Goal: Information Seeking & Learning: Compare options

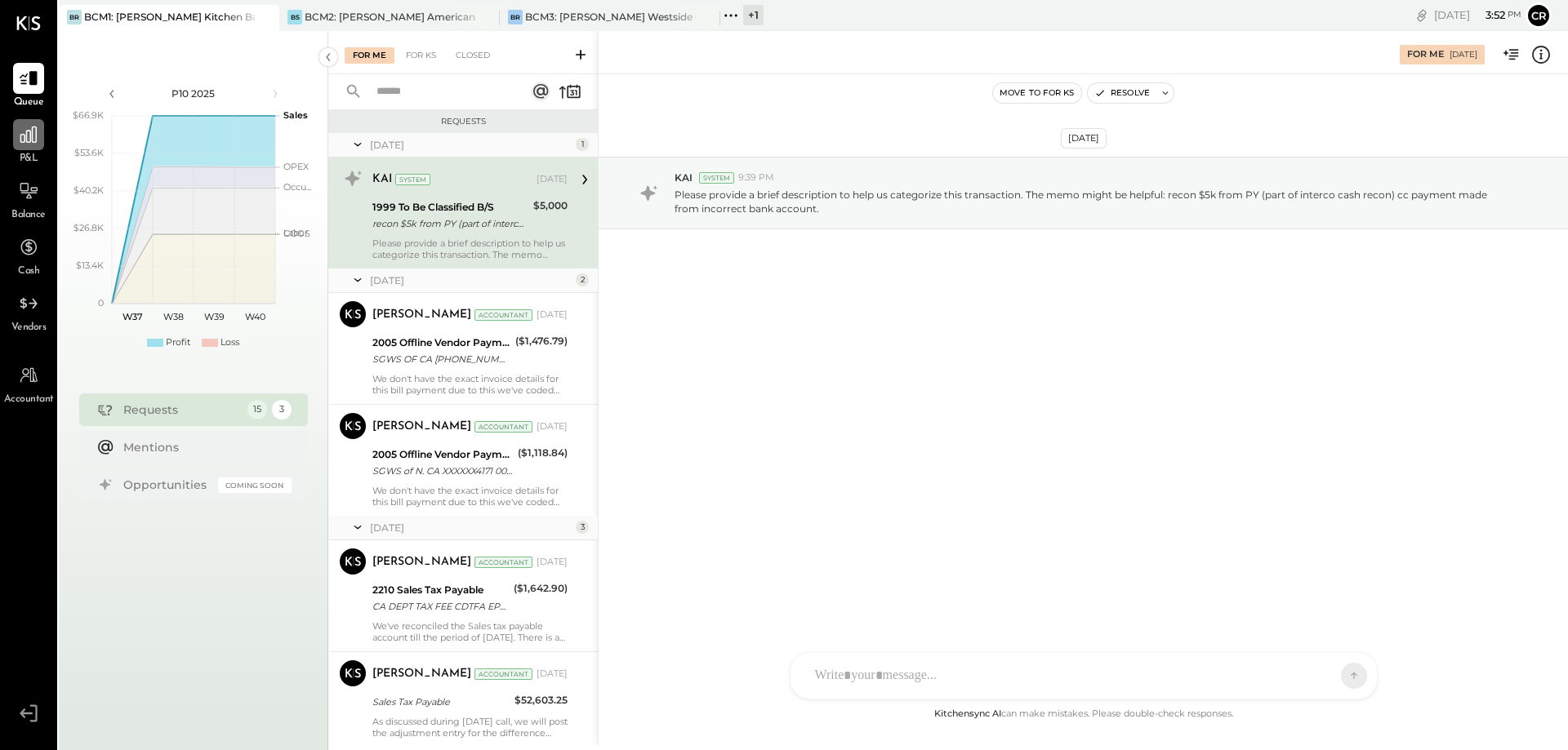
click at [18, 138] on icon at bounding box center [29, 134] width 21 height 21
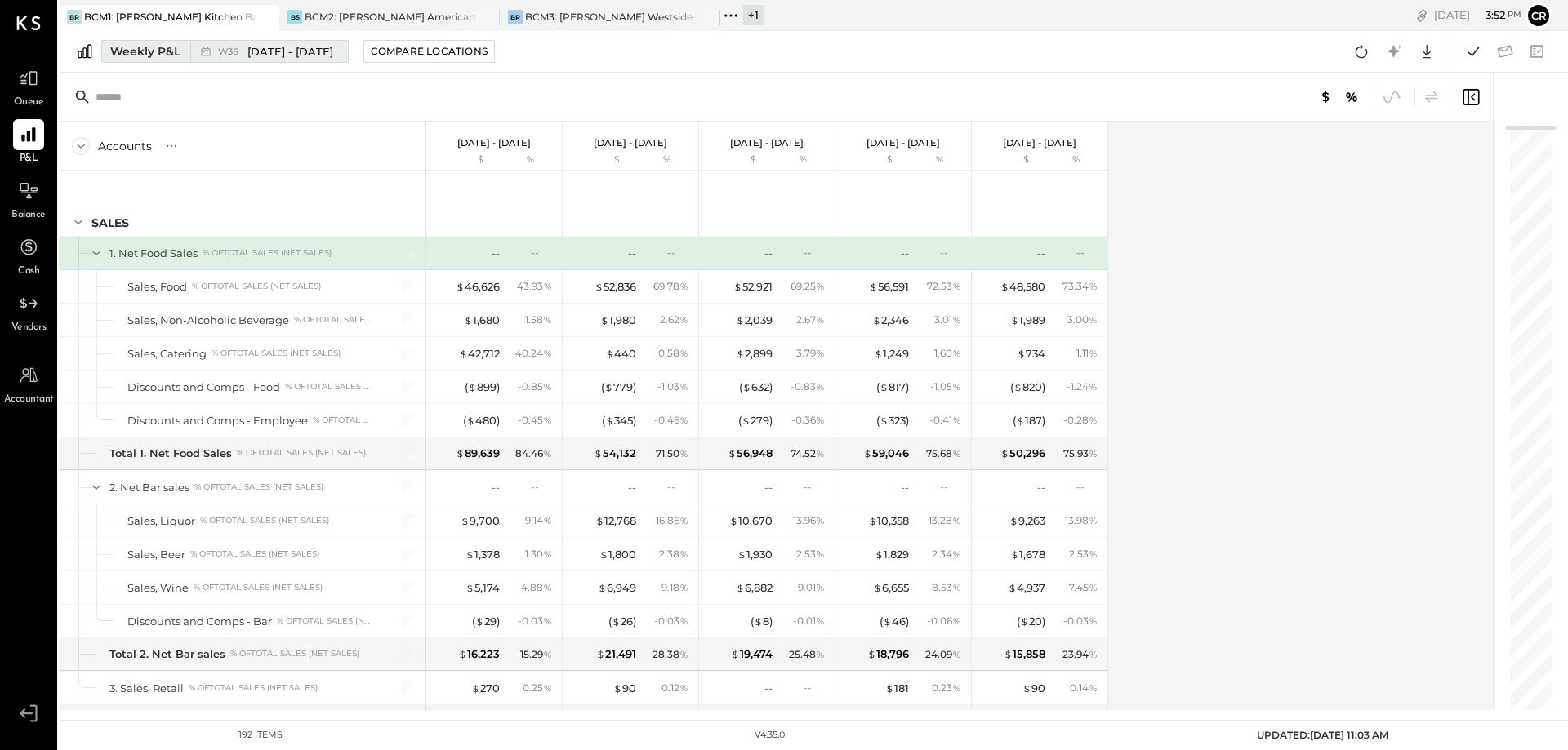
click at [172, 58] on div "Weekly P&L" at bounding box center [145, 51] width 70 height 17
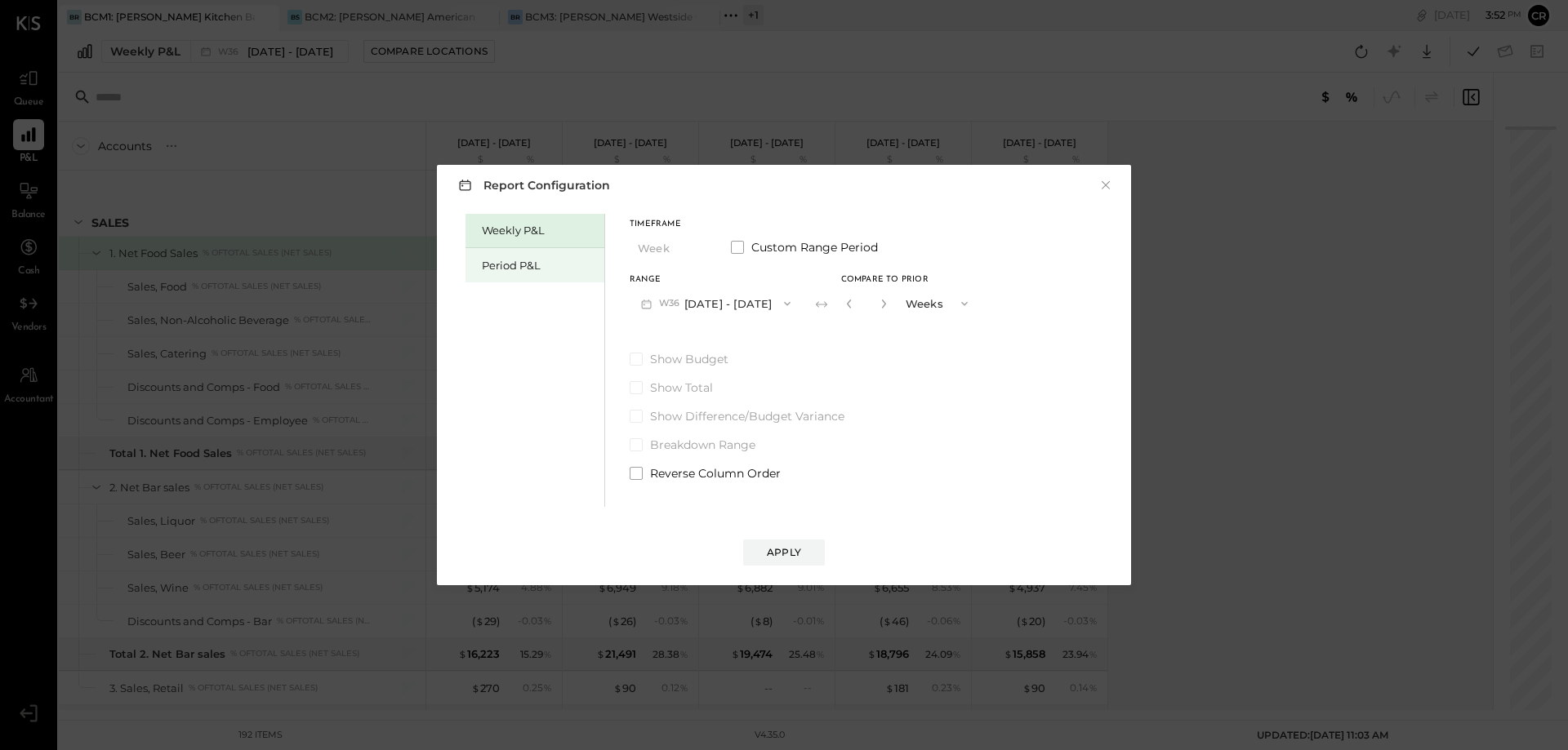
click at [503, 260] on div "Period P&L" at bounding box center [539, 266] width 115 height 16
click at [789, 302] on icon "button" at bounding box center [782, 304] width 13 height 13
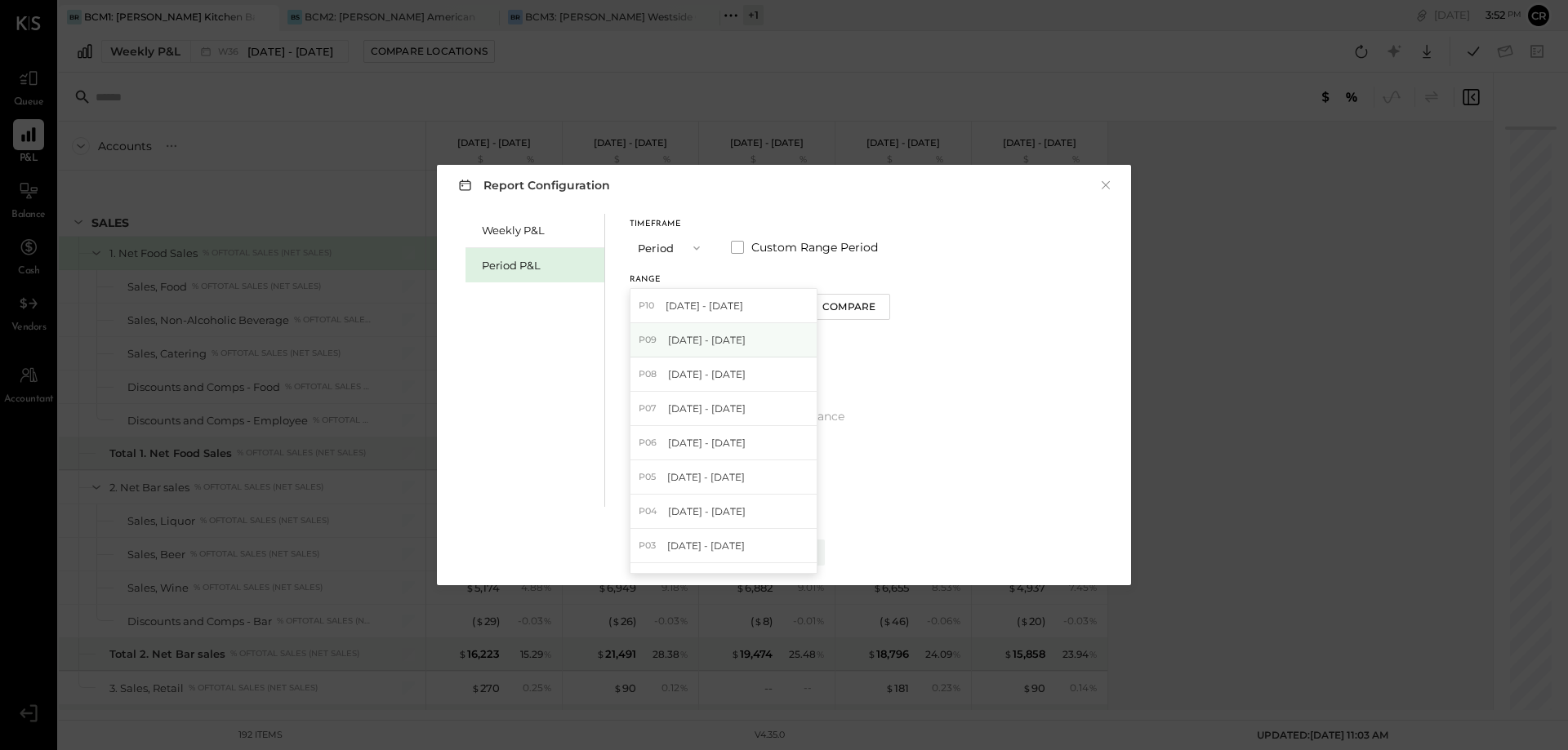
click at [768, 332] on div "P09 [DATE] - [DATE]" at bounding box center [724, 341] width 187 height 35
click at [639, 361] on span at bounding box center [636, 359] width 13 height 13
click at [777, 550] on div "Apply" at bounding box center [784, 552] width 35 height 14
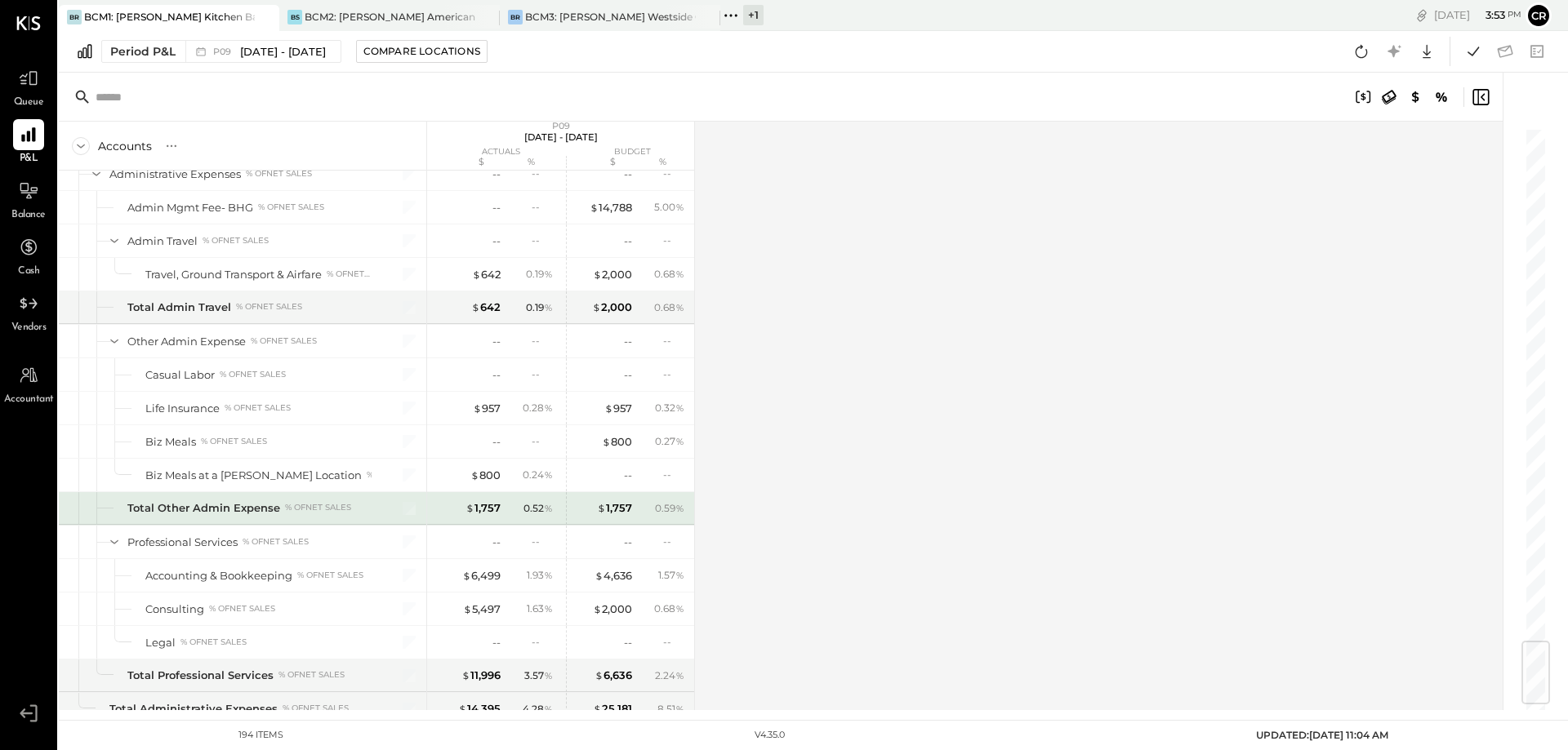
scroll to position [4408, 0]
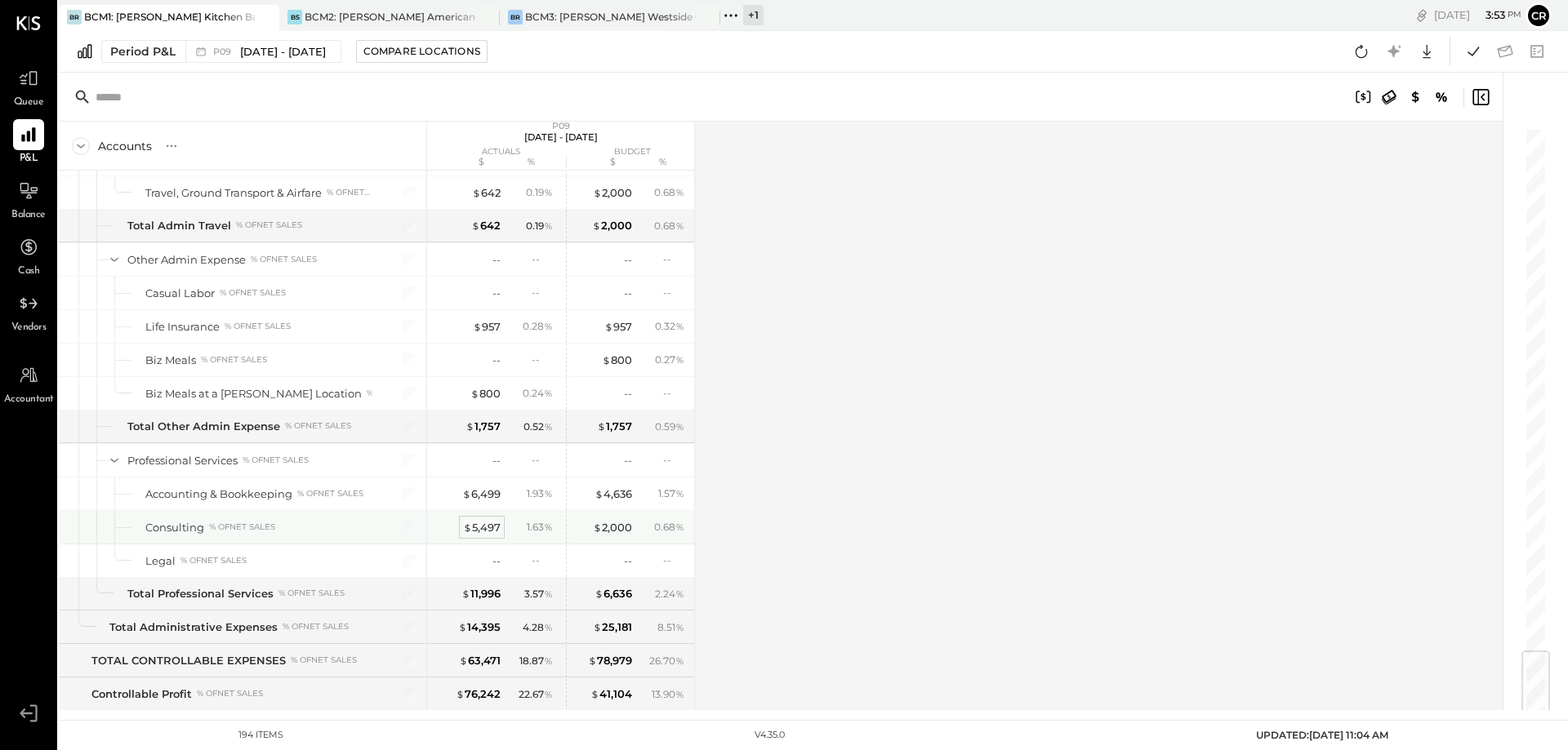
click at [486, 526] on div "$ 5,497" at bounding box center [482, 527] width 38 height 16
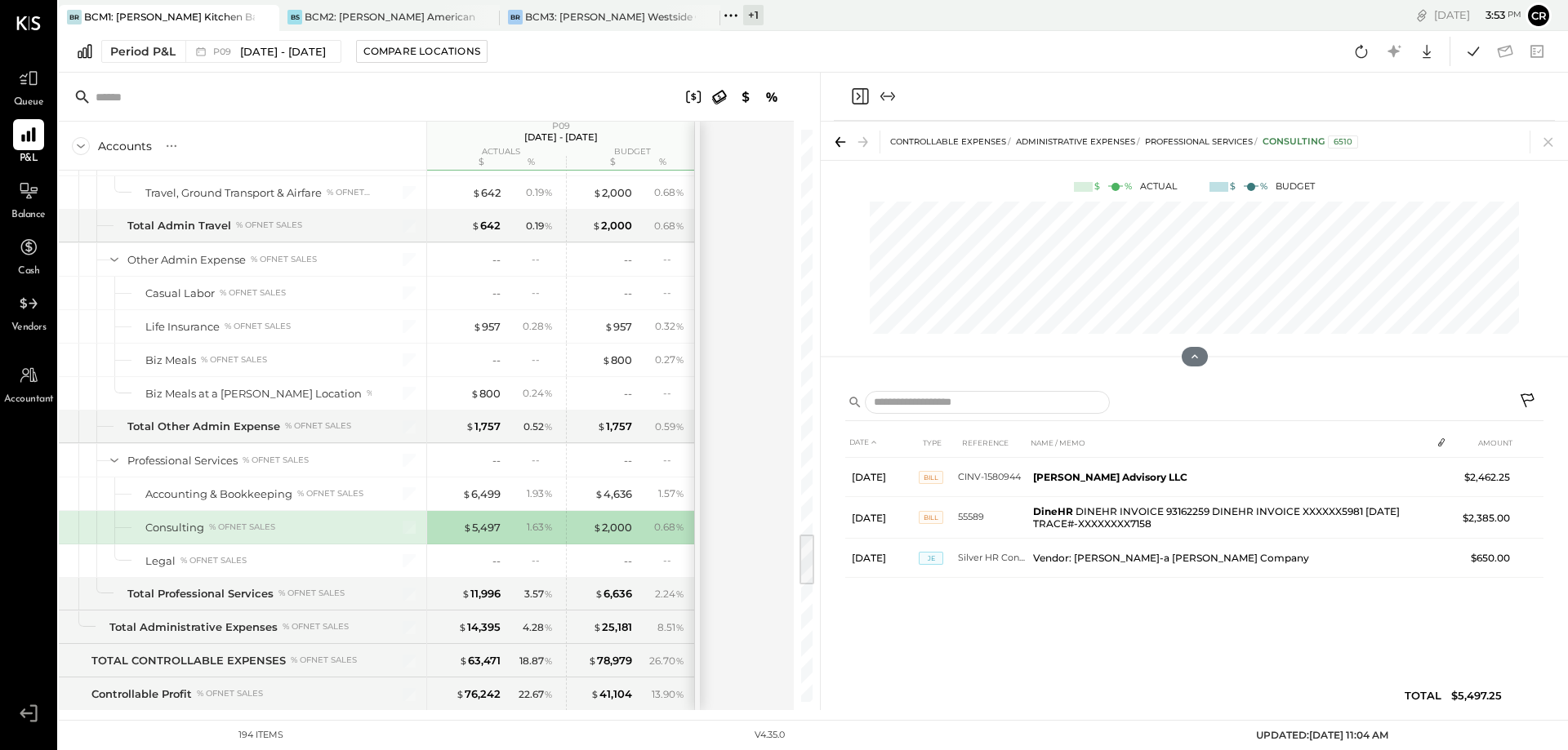
click at [169, 520] on div "Consulting" at bounding box center [174, 527] width 59 height 16
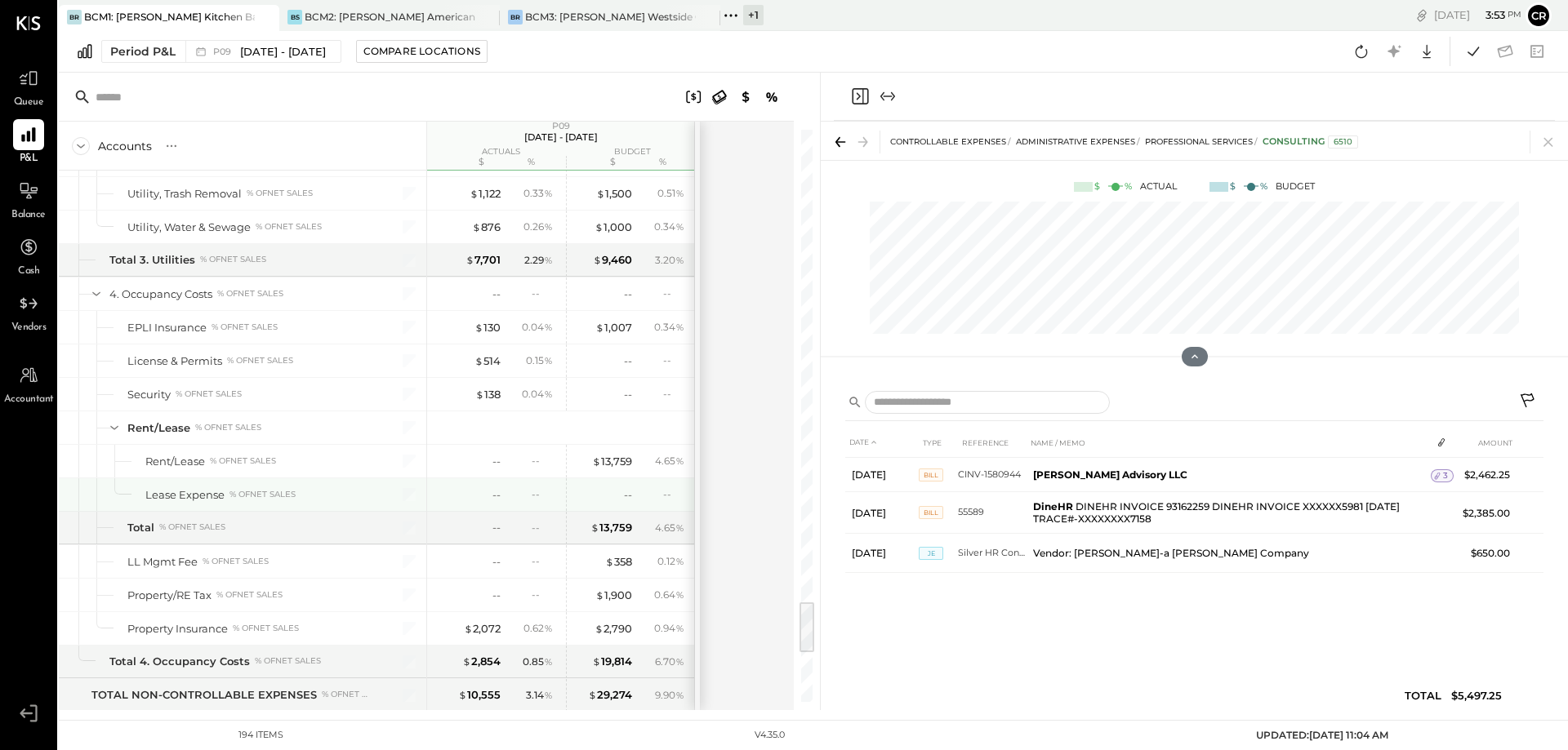
scroll to position [5224, 0]
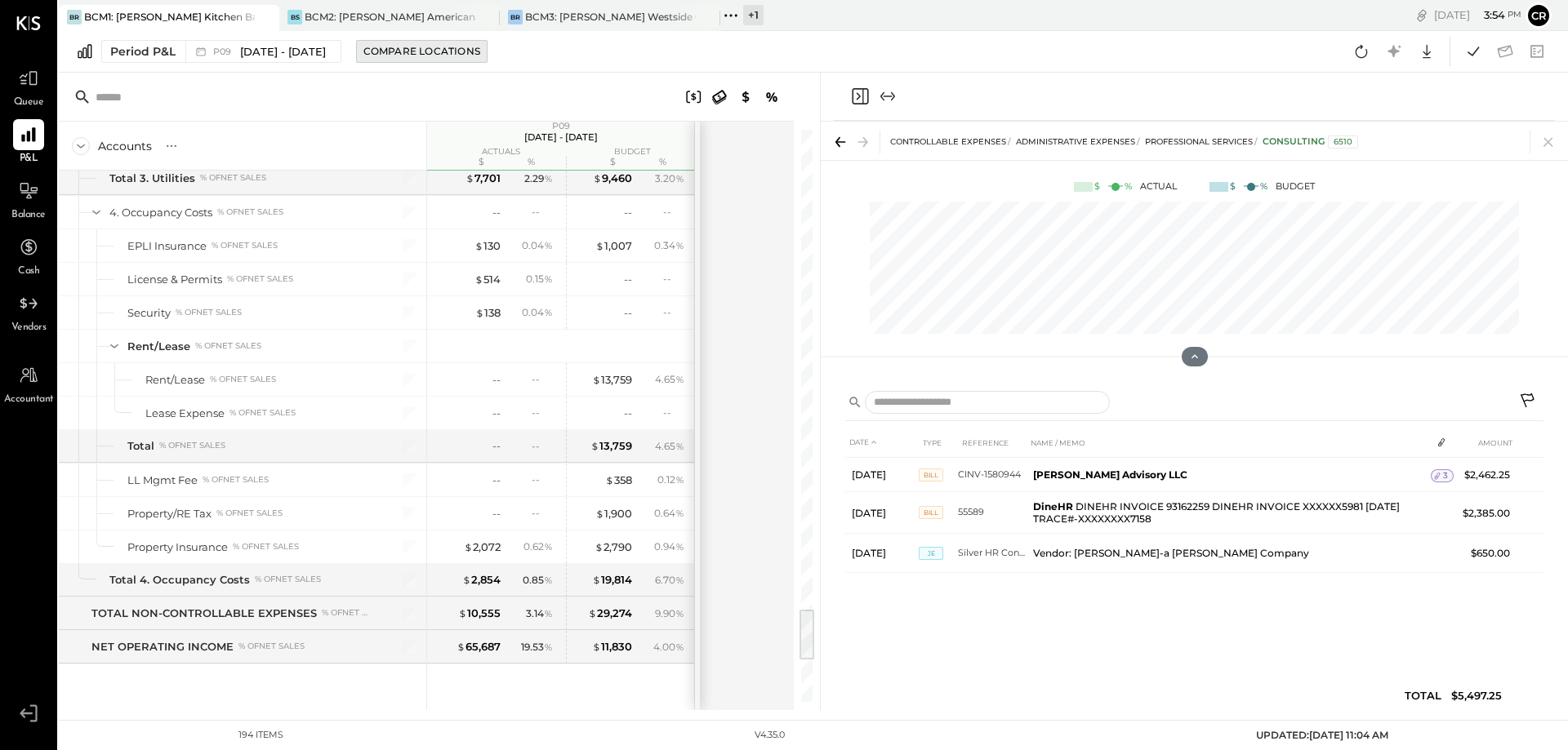
click at [433, 50] on div "Compare Locations" at bounding box center [421, 50] width 116 height 14
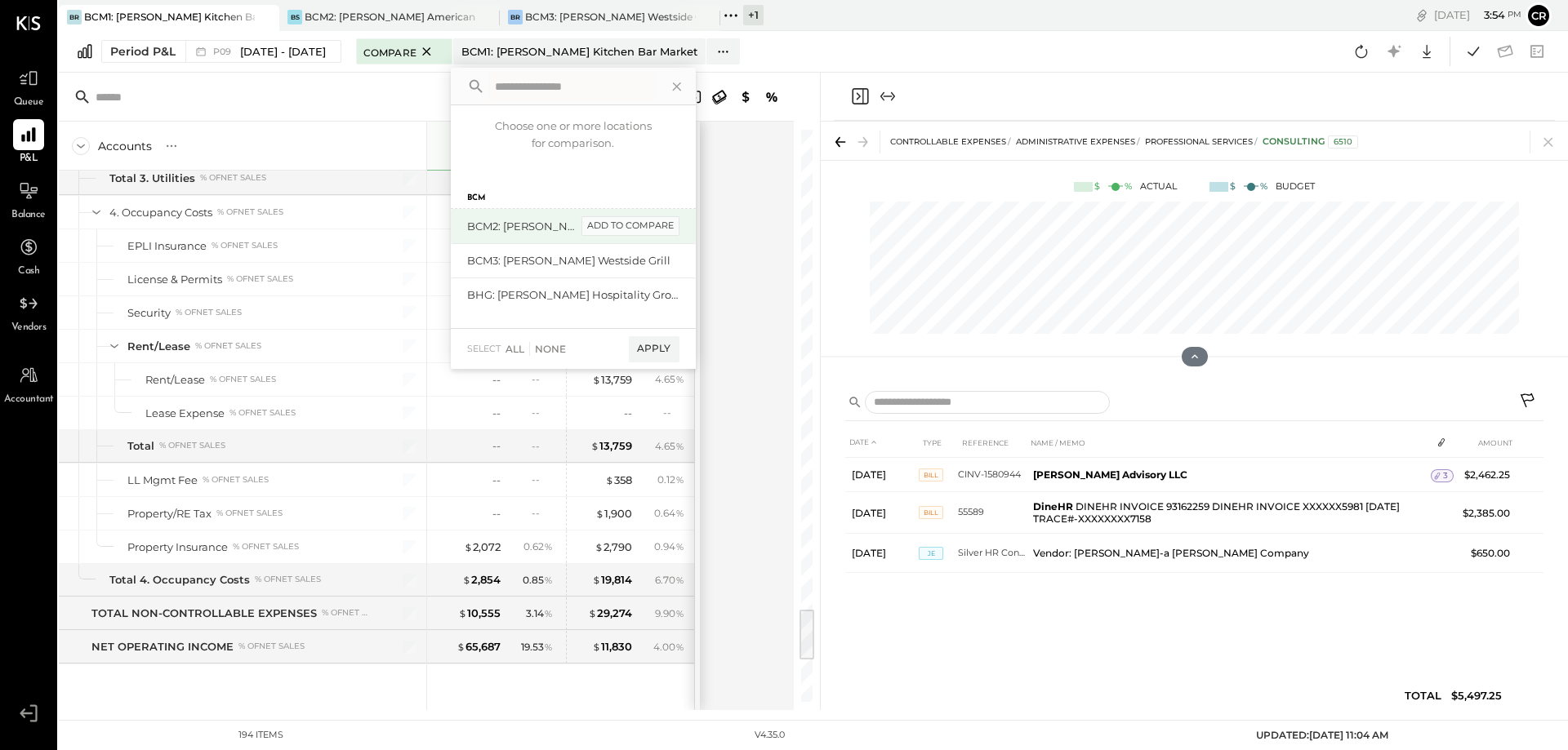
click at [658, 229] on div "add to compare" at bounding box center [630, 226] width 98 height 20
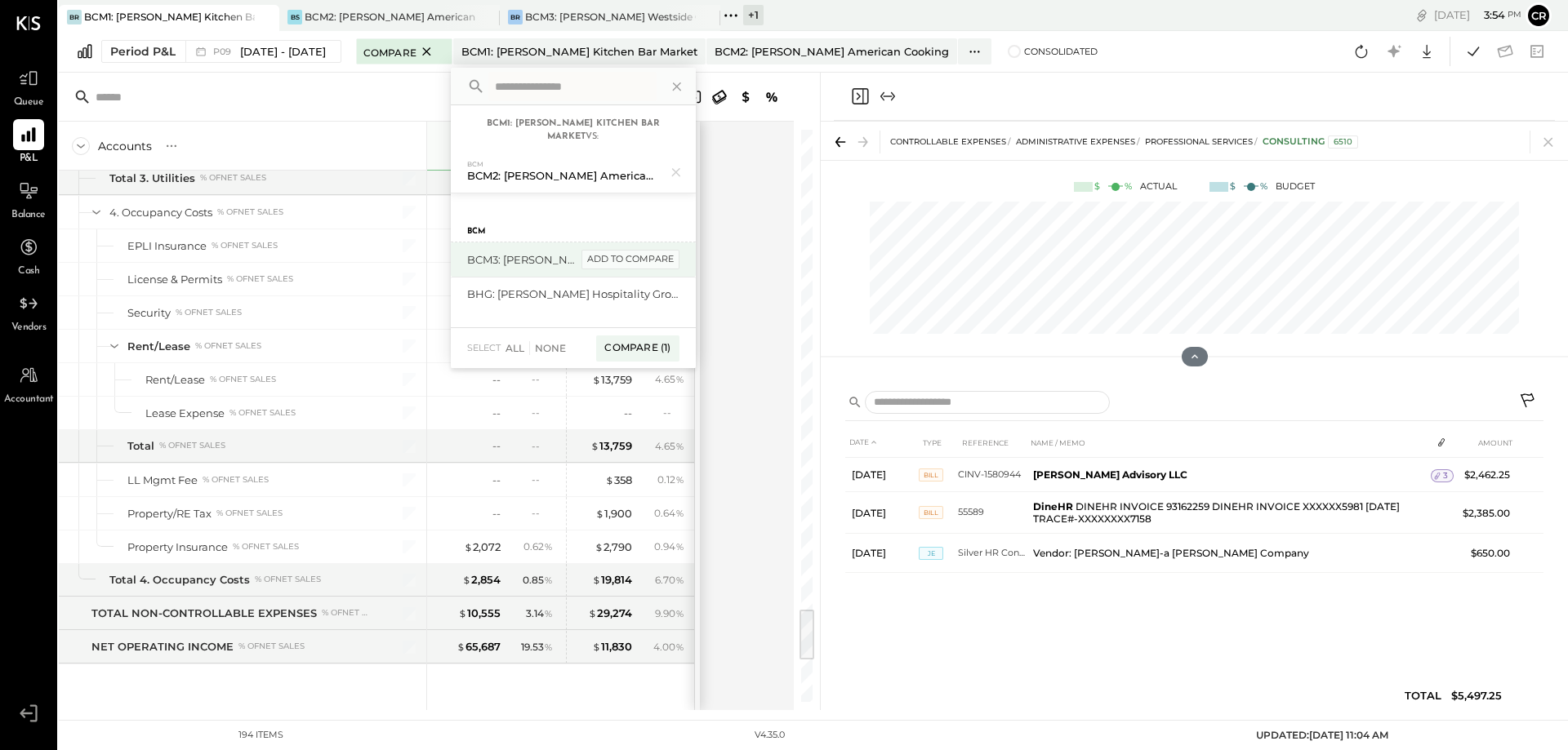
click at [656, 257] on div "add to compare" at bounding box center [630, 260] width 98 height 20
click at [649, 350] on div "Compare (2)" at bounding box center [635, 356] width 85 height 26
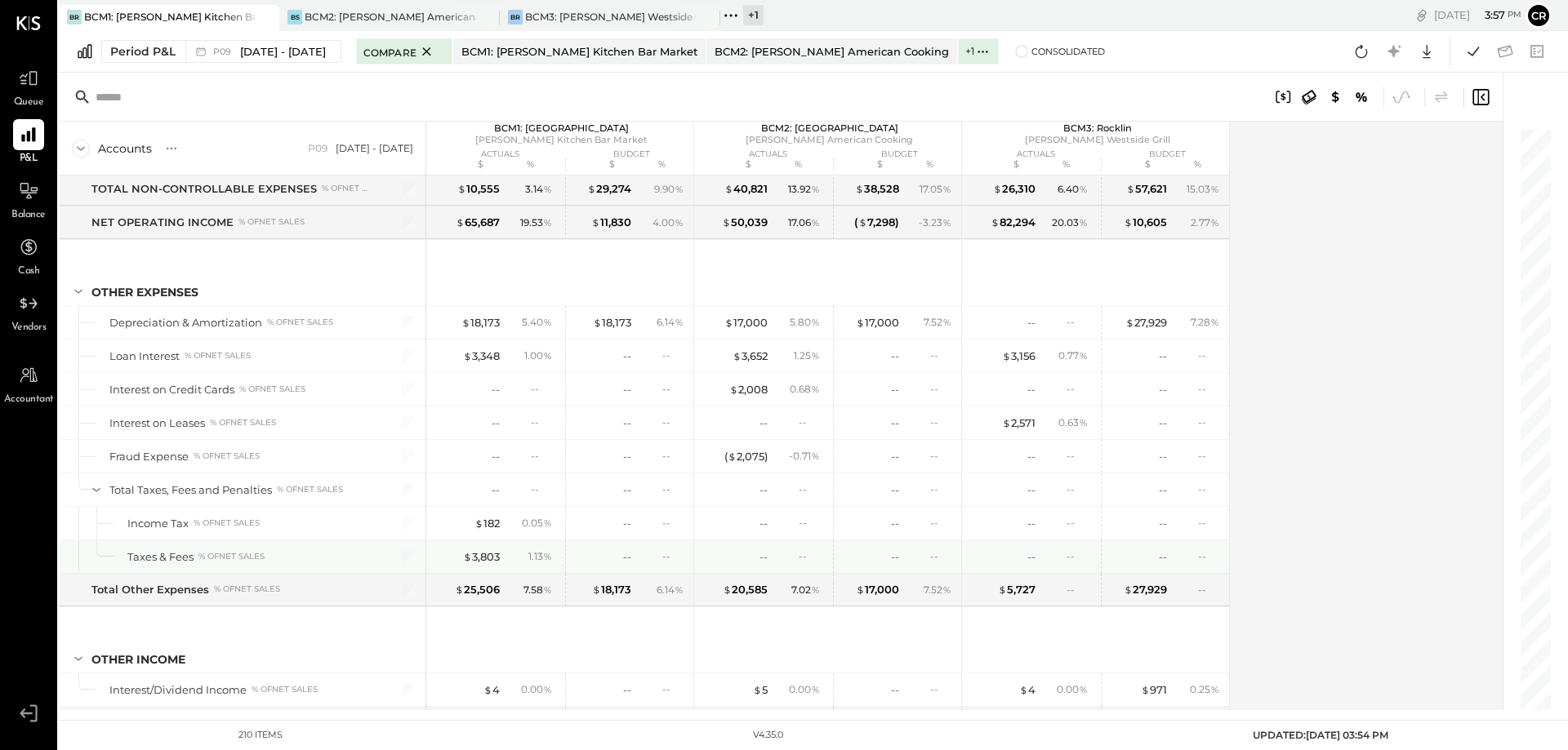
scroll to position [6226, 0]
